Goal: Find specific page/section: Find specific page/section

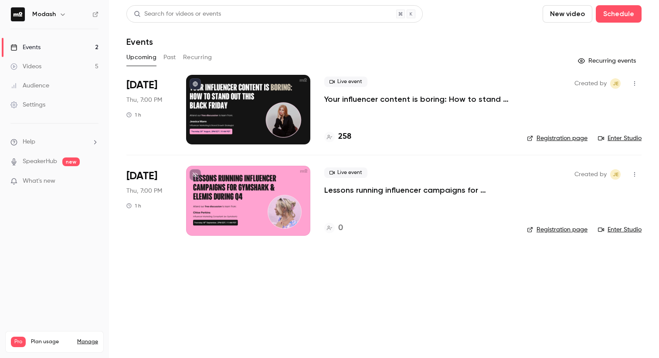
click at [254, 104] on div at bounding box center [248, 110] width 124 height 70
